Goal: Navigation & Orientation: Understand site structure

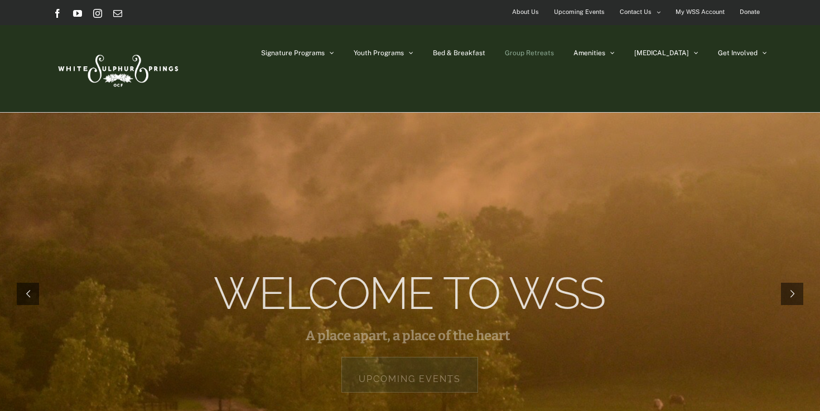
click at [554, 55] on span "Group Retreats" at bounding box center [529, 53] width 49 height 7
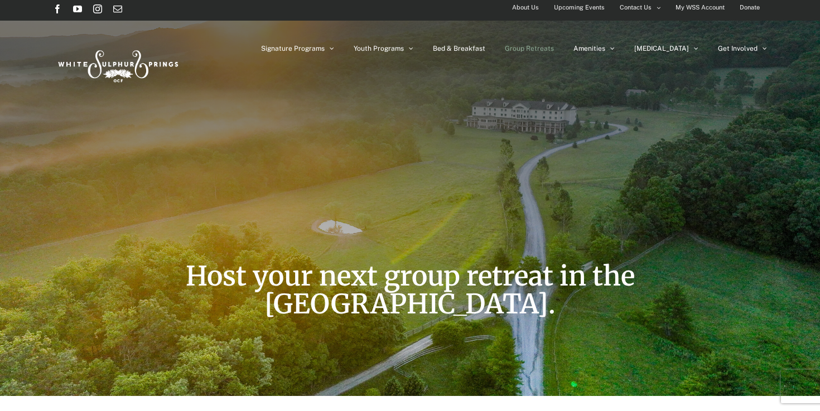
scroll to position [4, 0]
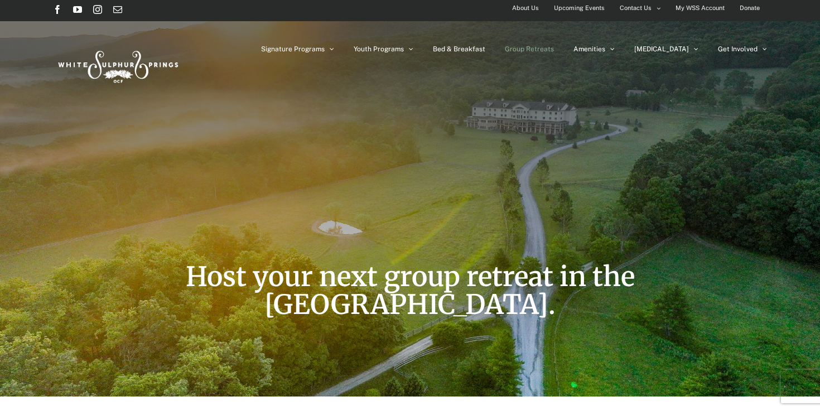
click at [532, 4] on span "About Us" at bounding box center [525, 8] width 27 height 16
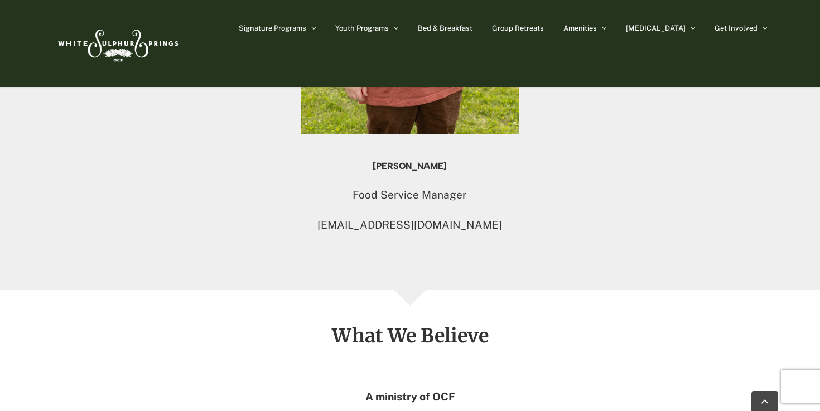
scroll to position [1212, 0]
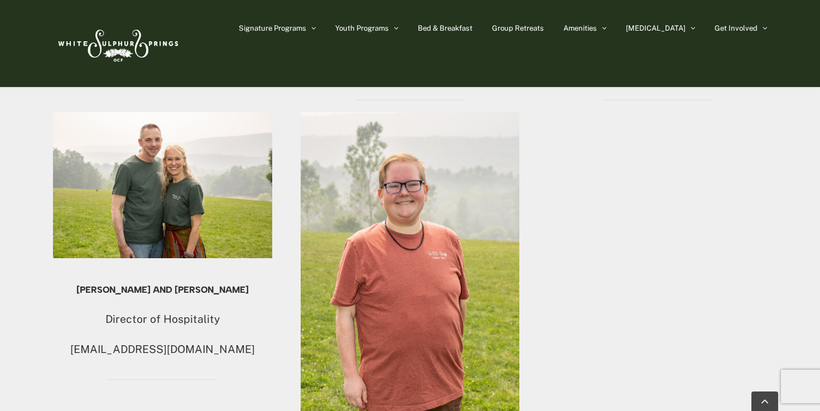
click at [104, 44] on img at bounding box center [117, 43] width 128 height 52
